Goal: Ask a question

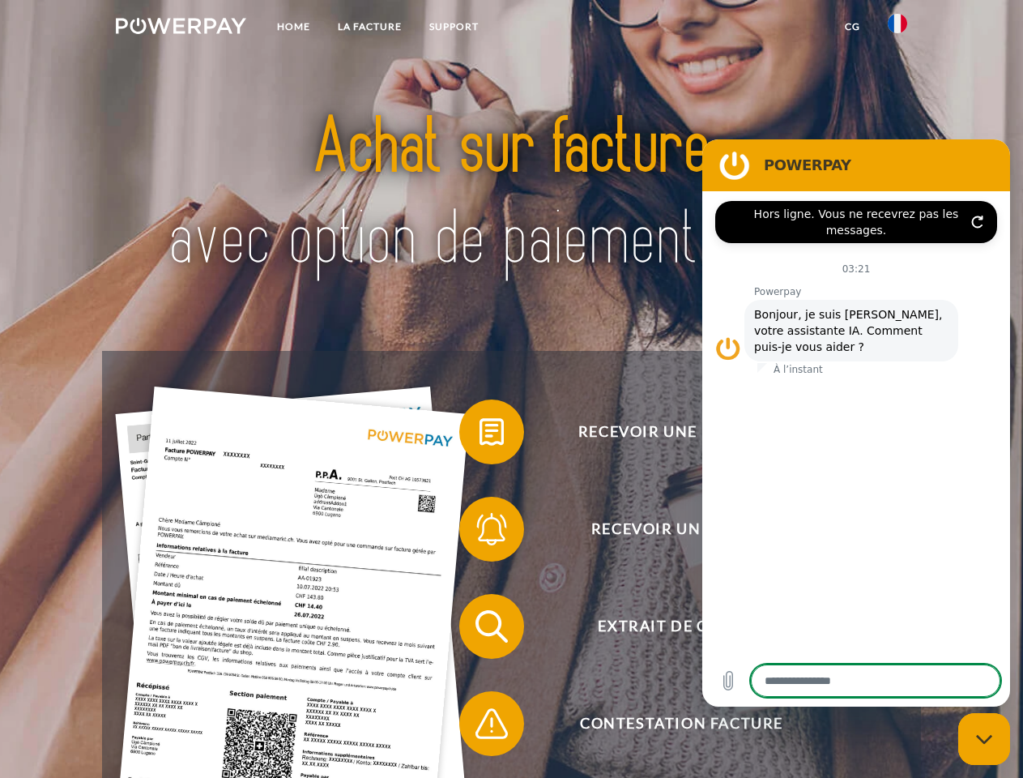
click at [181, 28] on img at bounding box center [181, 26] width 130 height 16
click at [898, 28] on img at bounding box center [897, 23] width 19 height 19
click at [853, 27] on link "CG" at bounding box center [852, 26] width 43 height 29
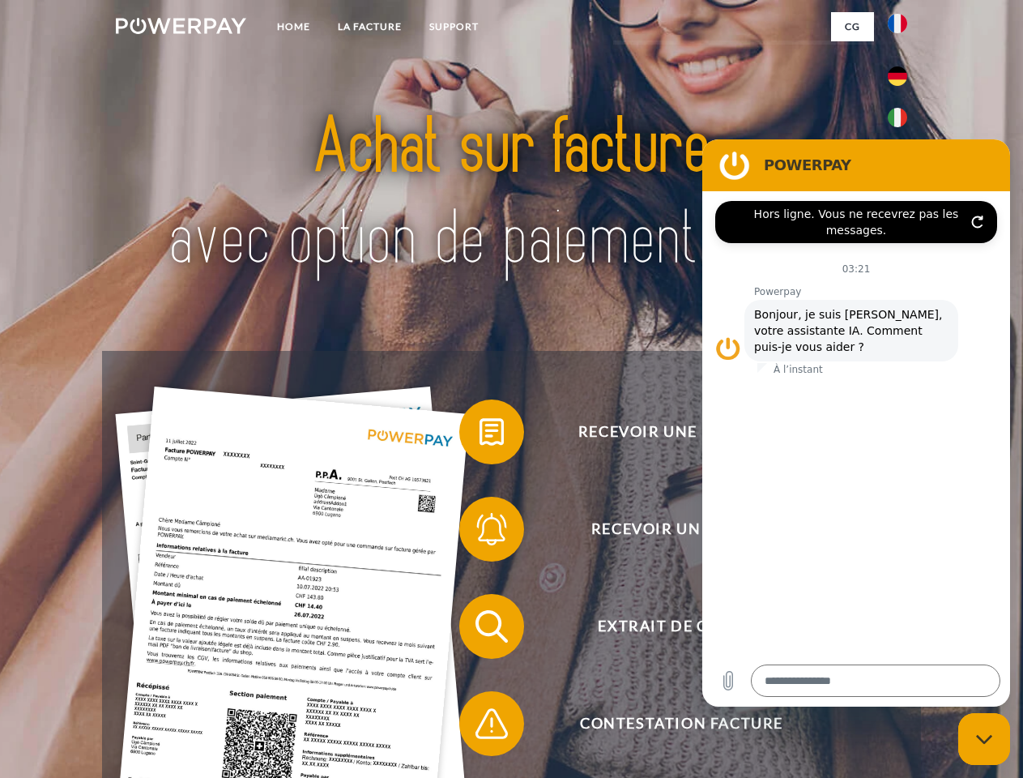
click at [480, 435] on span at bounding box center [467, 431] width 81 height 81
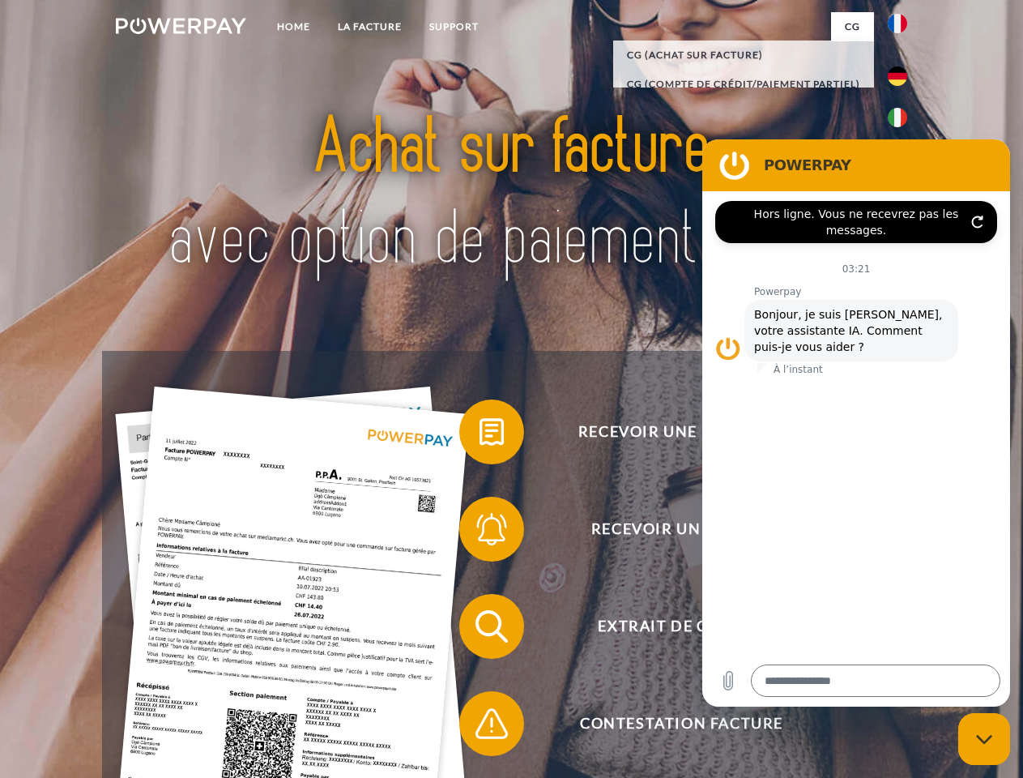
click at [480, 532] on span at bounding box center [467, 529] width 81 height 81
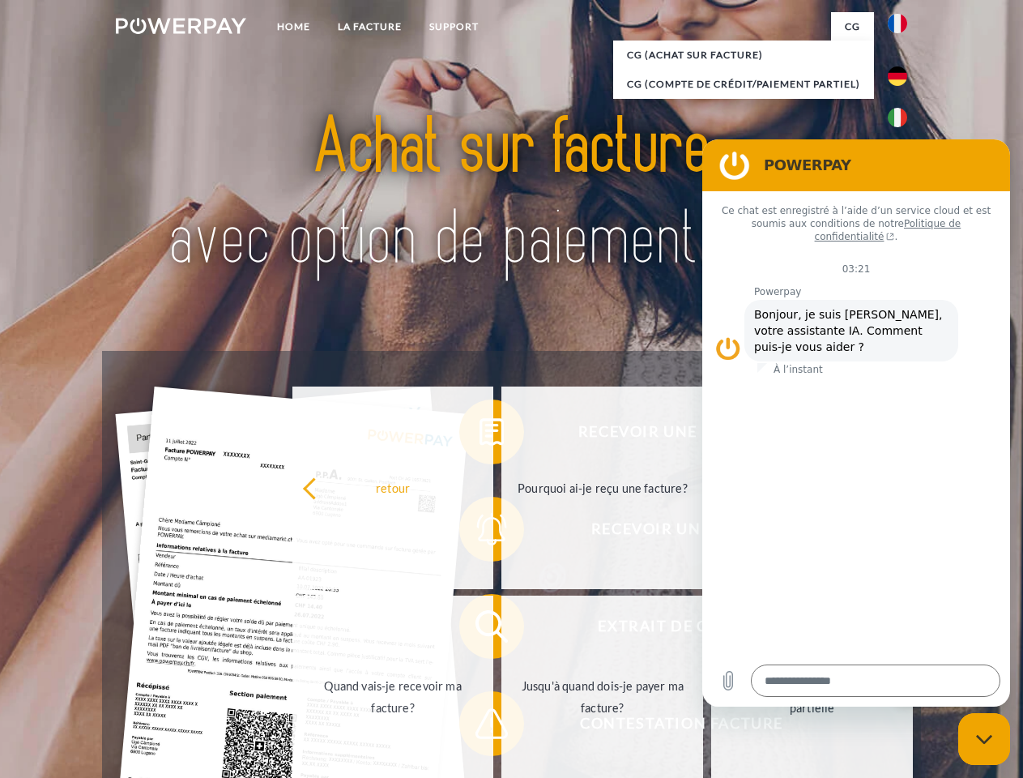
click at [502, 630] on link "Jusqu'à quand dois-je payer ma facture?" at bounding box center [603, 697] width 202 height 203
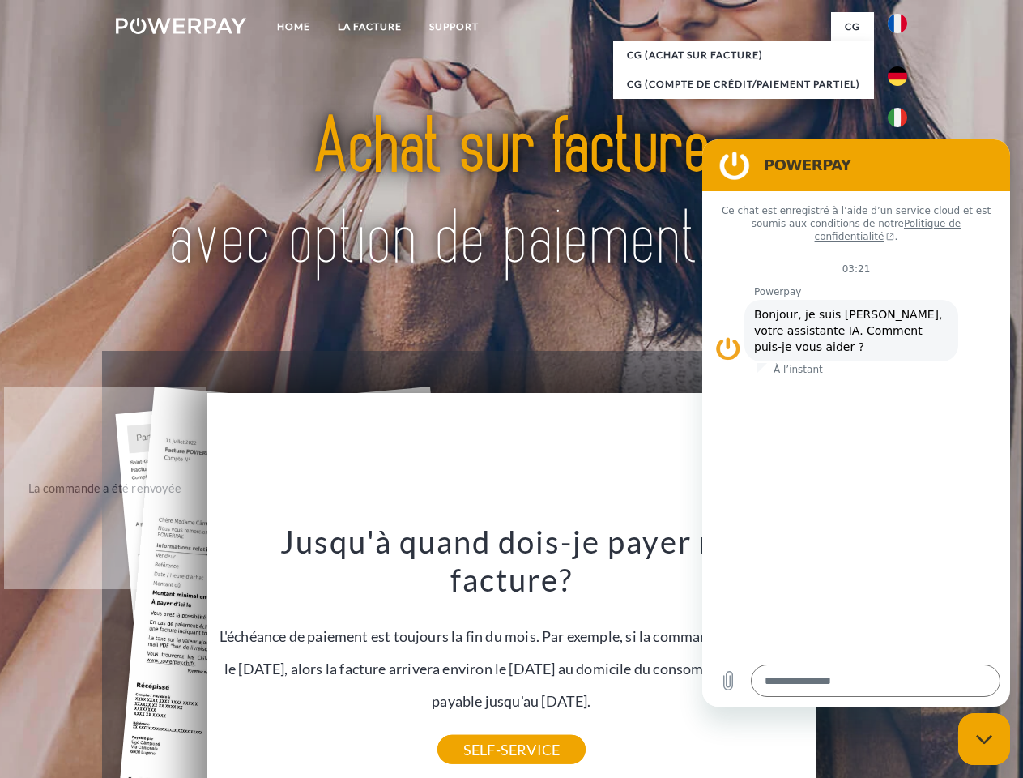
click at [985, 739] on icon "Fermer la fenêtre de messagerie" at bounding box center [984, 739] width 17 height 11
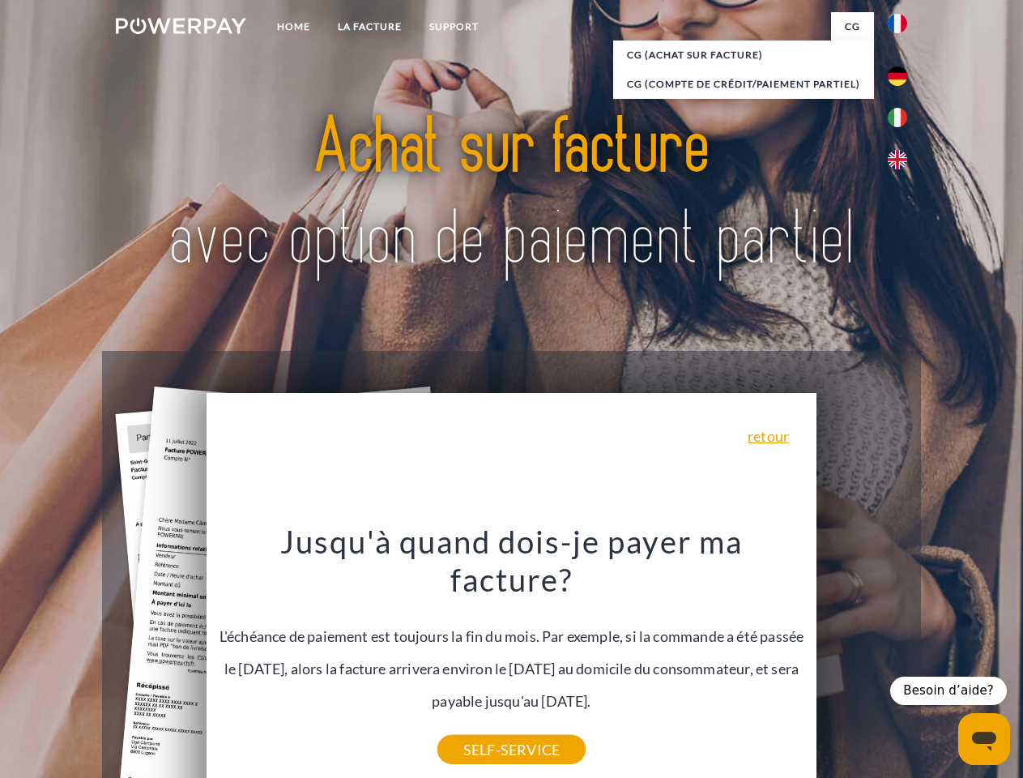
type textarea "*"
